Goal: Transaction & Acquisition: Purchase product/service

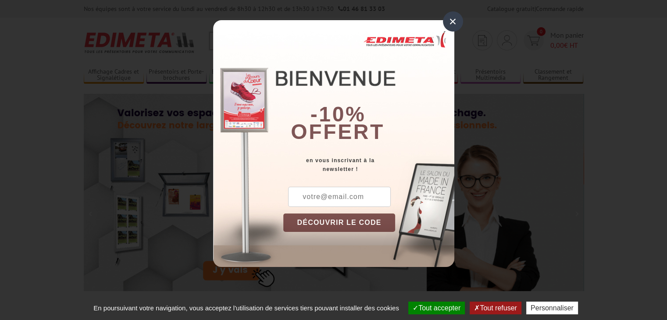
click at [456, 16] on div "×" at bounding box center [453, 21] width 20 height 20
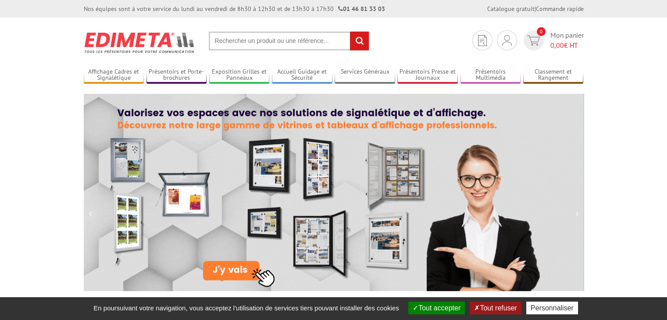
click at [309, 38] on input "text" at bounding box center [289, 41] width 161 height 19
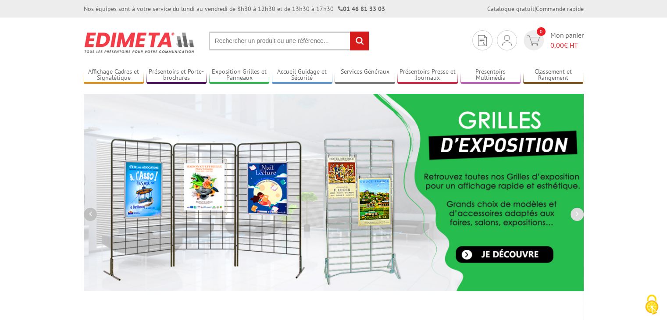
click at [93, 213] on button "button" at bounding box center [90, 214] width 13 height 13
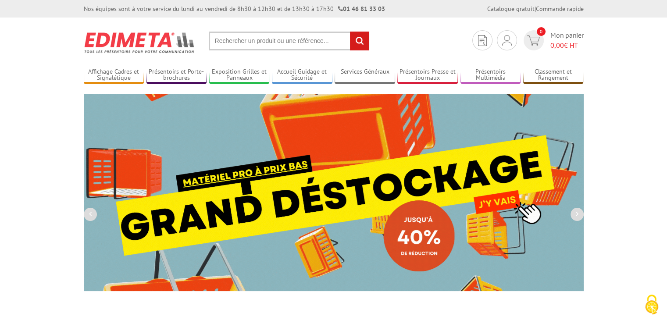
click at [328, 143] on img at bounding box center [334, 192] width 500 height 197
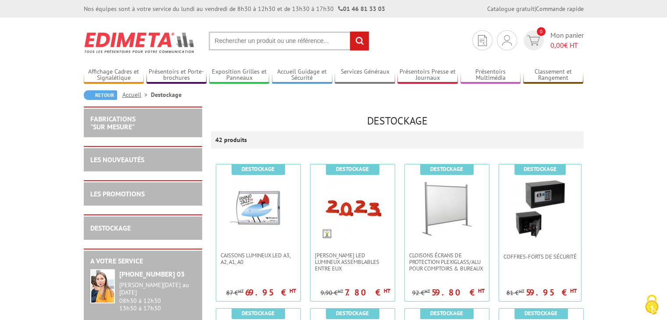
click at [304, 39] on input "text" at bounding box center [289, 41] width 161 height 19
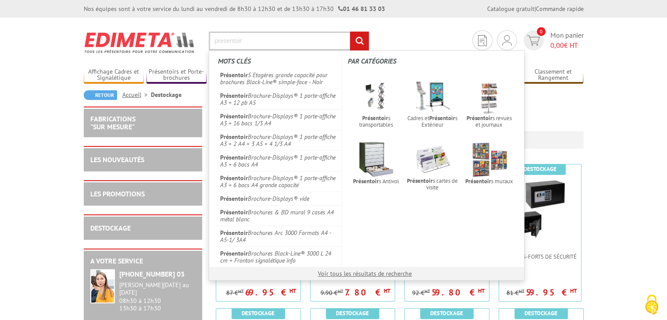
type input "presentoir"
click at [350, 32] on input "rechercher" at bounding box center [359, 41] width 19 height 19
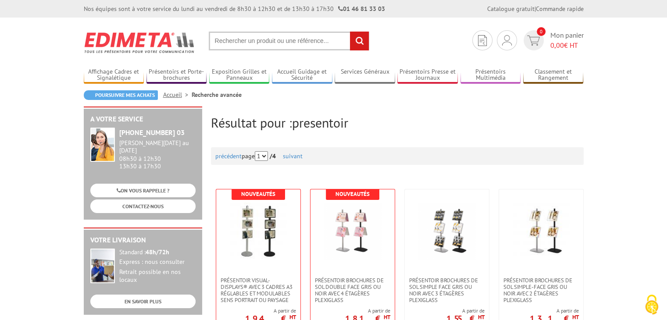
click at [312, 44] on input "text" at bounding box center [289, 41] width 161 height 19
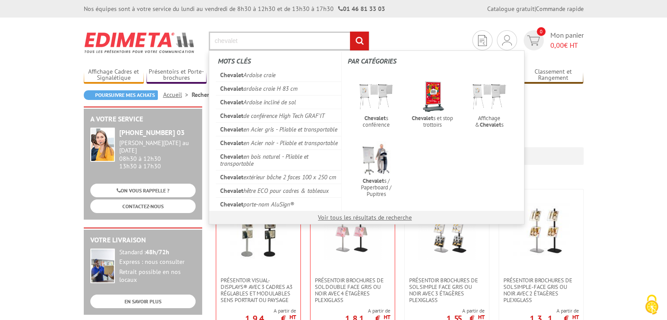
type input "chevalet"
click at [350, 32] on input "rechercher" at bounding box center [359, 41] width 19 height 19
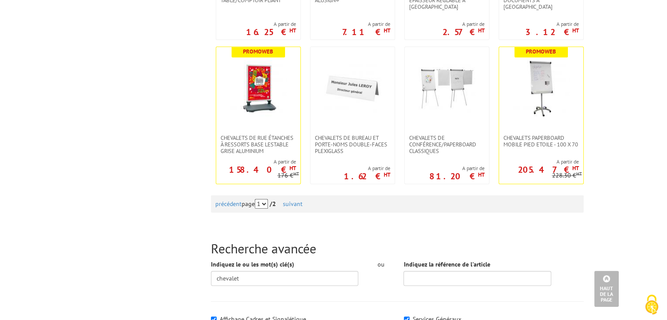
scroll to position [877, 0]
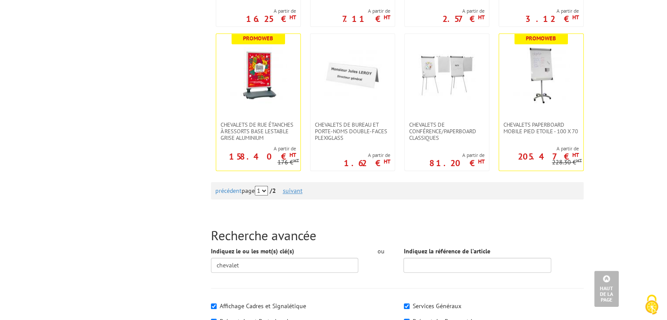
click at [294, 190] on link "suivant" at bounding box center [293, 191] width 20 height 8
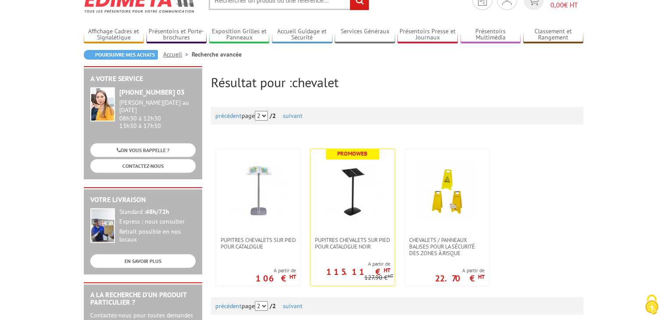
scroll to position [132, 0]
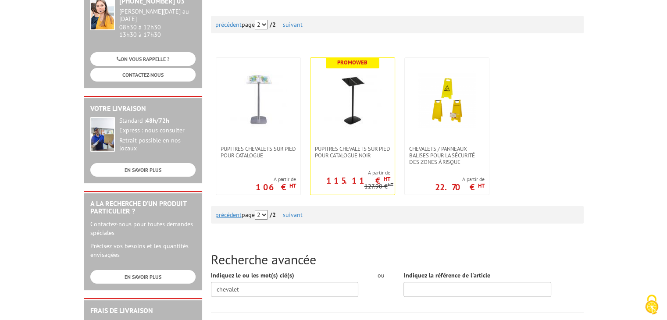
click at [229, 213] on link "précédent" at bounding box center [228, 215] width 26 height 8
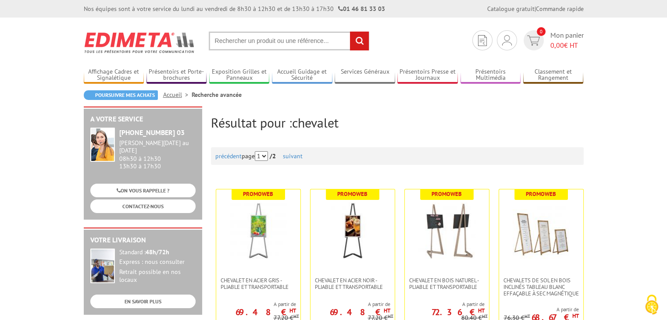
click at [268, 42] on input "text" at bounding box center [289, 41] width 161 height 19
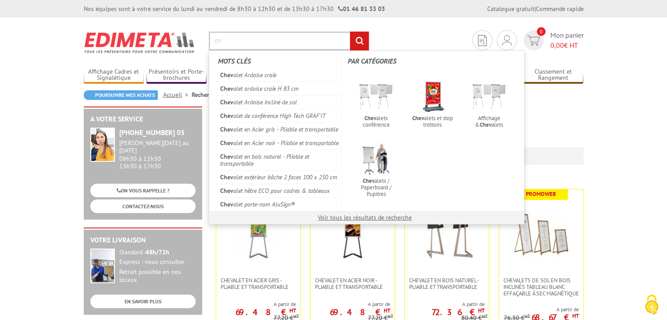
type input "c"
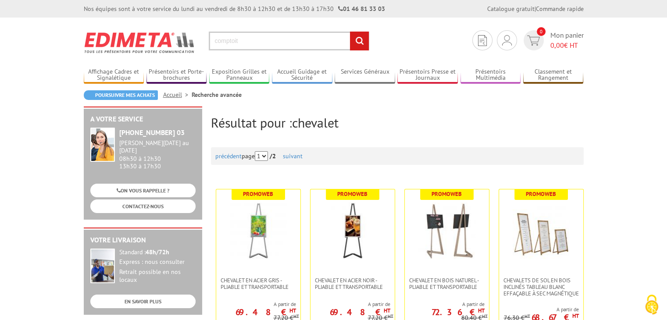
type input "comptoit"
click at [350, 32] on input "rechercher" at bounding box center [359, 41] width 19 height 19
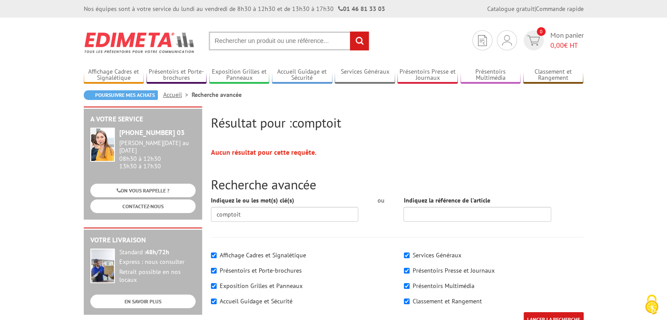
click at [268, 41] on input "text" at bounding box center [289, 41] width 161 height 19
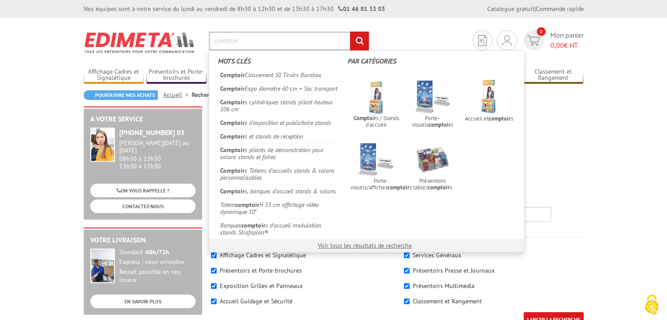
type input "comptoir"
click at [350, 32] on input "rechercher" at bounding box center [359, 41] width 19 height 19
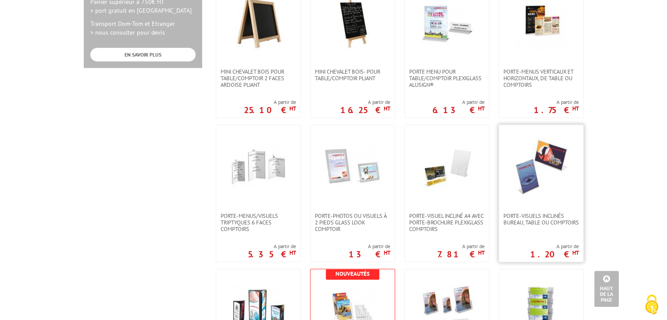
scroll to position [482, 0]
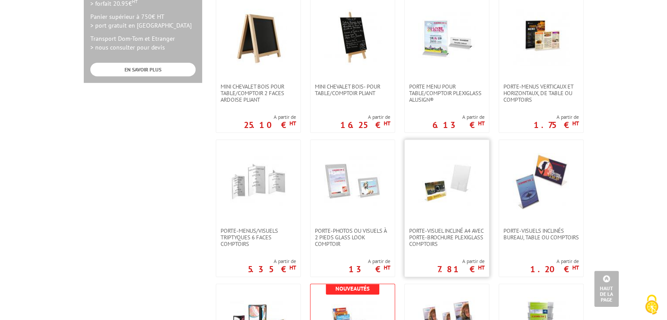
click at [461, 172] on img at bounding box center [446, 181] width 57 height 57
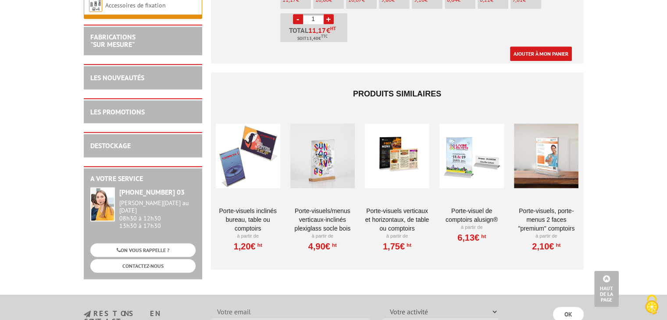
scroll to position [570, 0]
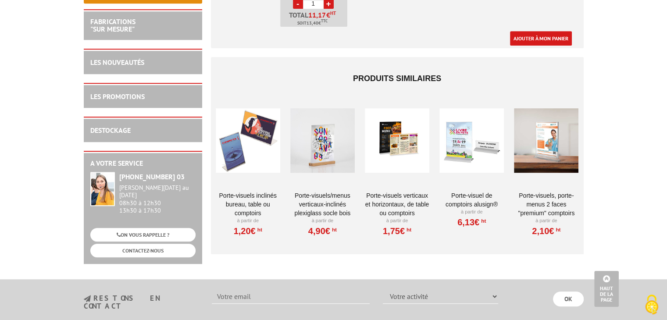
click at [241, 127] on div at bounding box center [248, 141] width 64 height 88
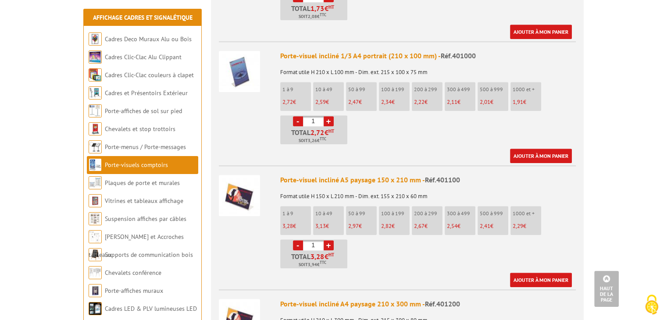
scroll to position [965, 0]
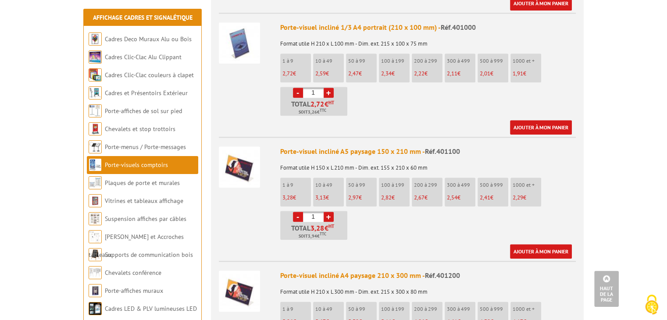
drag, startPoint x: 316, startPoint y: 204, endPoint x: 289, endPoint y: 200, distance: 26.6
click at [289, 211] on li "- 1 + Total 3,28 € HT Soit 3,94 € TTC" at bounding box center [313, 225] width 67 height 29
type input "50"
click at [407, 207] on ul "1 à 9 3,28 € 10 à 49 3,13 € 50 à 99 2,97 € 100 à 199 2,82 € 200 à 299 -" at bounding box center [428, 209] width 296 height 62
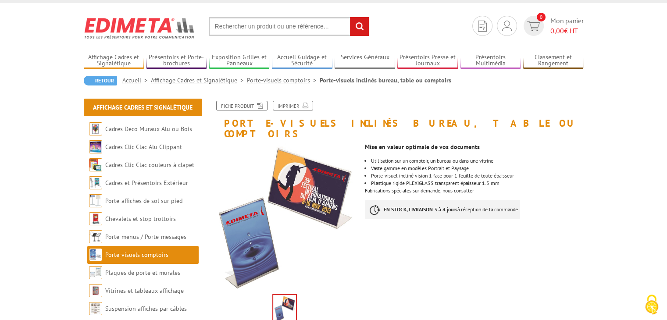
scroll to position [0, 0]
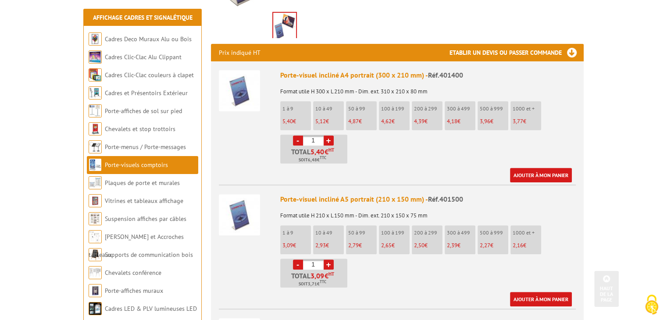
scroll to position [307, 0]
